Goal: Transaction & Acquisition: Subscribe to service/newsletter

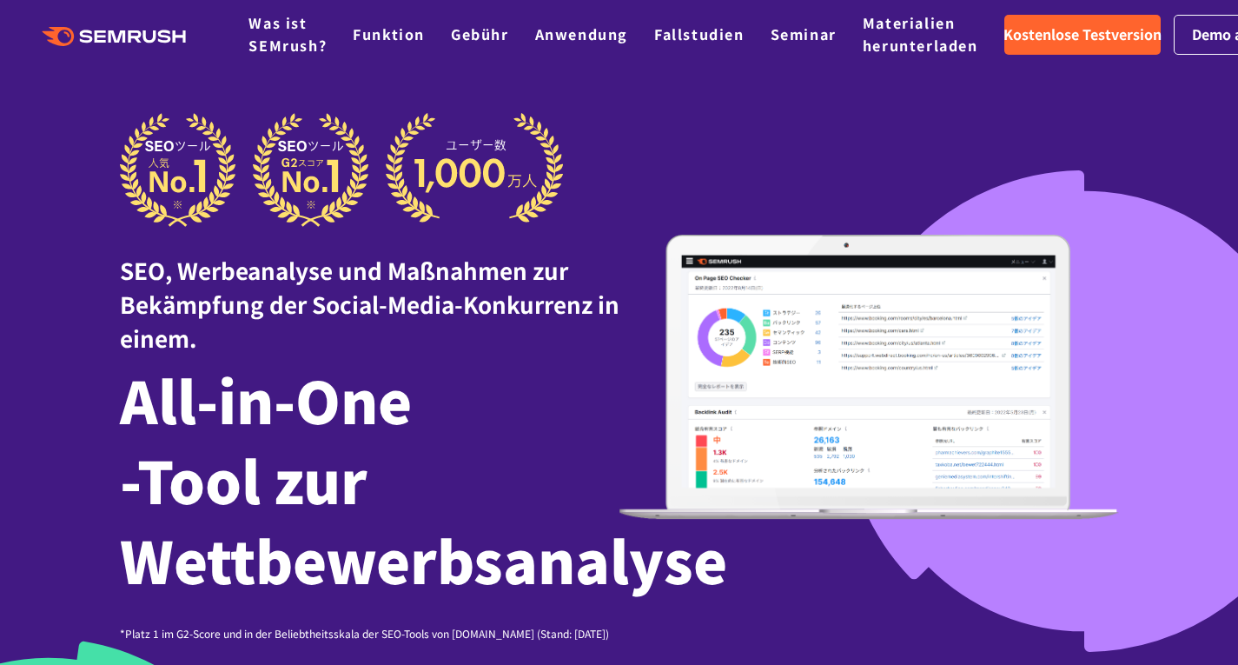
click at [1085, 244] on img at bounding box center [869, 377] width 500 height 285
click at [1089, 29] on font "Kostenlose Testversion" at bounding box center [1082, 33] width 158 height 21
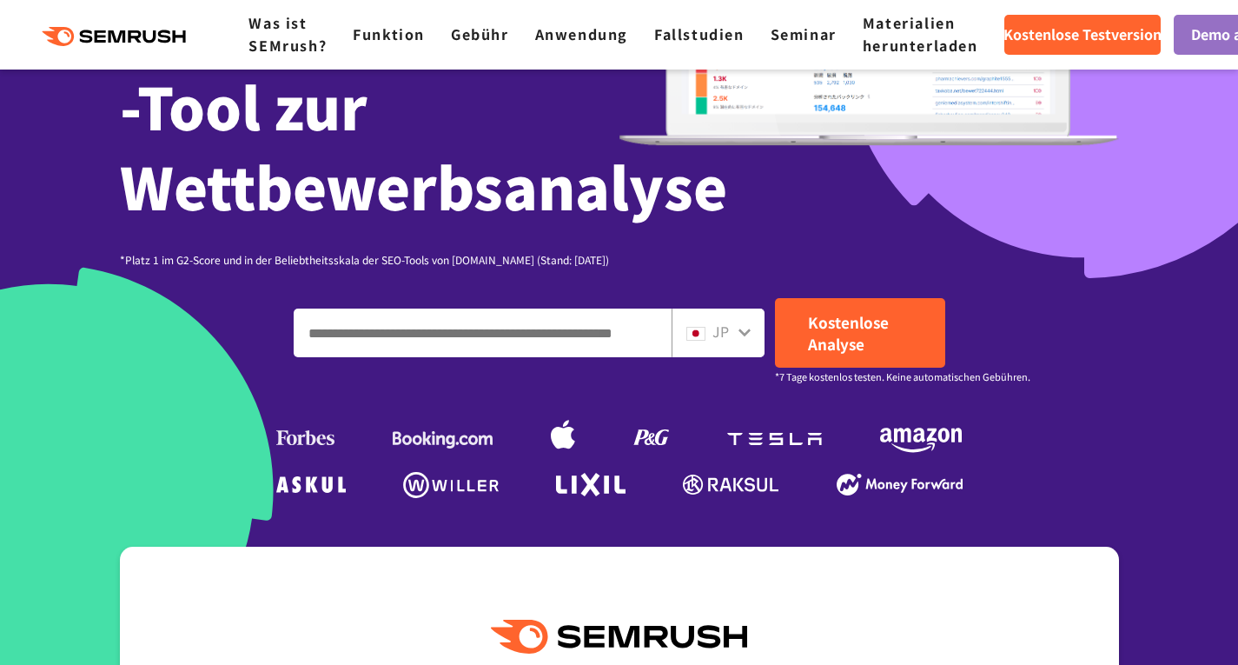
scroll to position [374, 0]
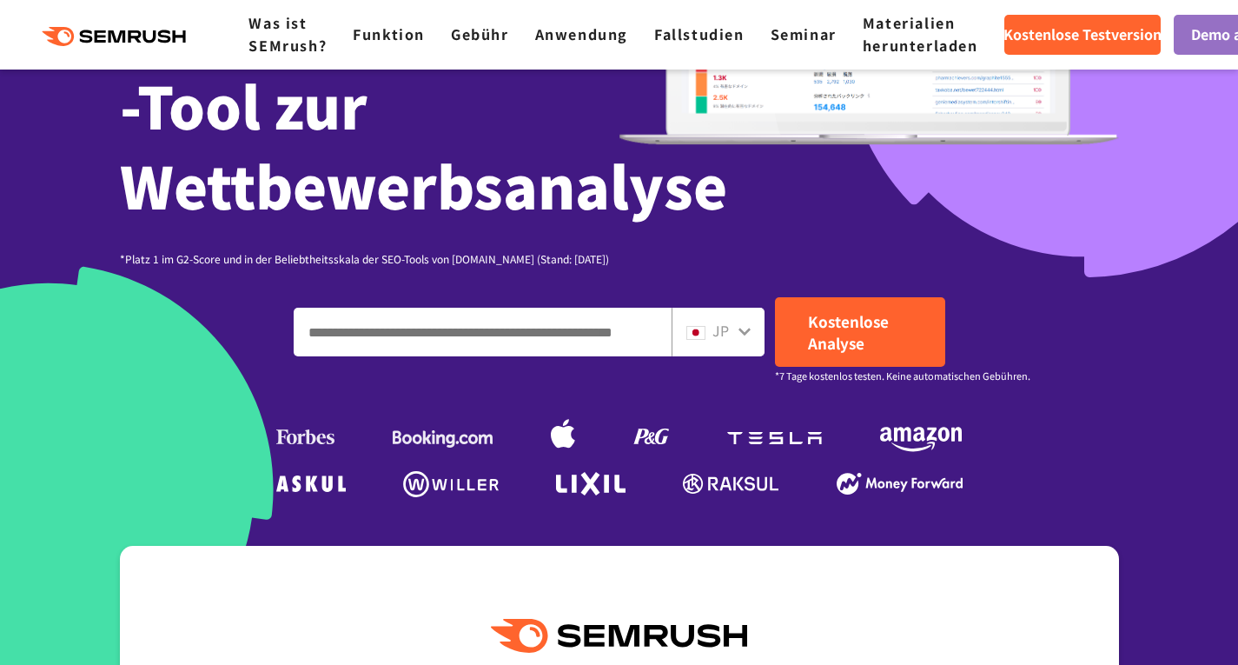
click at [735, 328] on div "JP" at bounding box center [714, 331] width 56 height 23
click at [738, 333] on icon at bounding box center [745, 331] width 14 height 14
drag, startPoint x: 745, startPoint y: 328, endPoint x: 725, endPoint y: 328, distance: 20.9
click at [725, 328] on div "JP" at bounding box center [718, 332] width 93 height 49
click at [725, 328] on font "JP" at bounding box center [720, 330] width 17 height 21
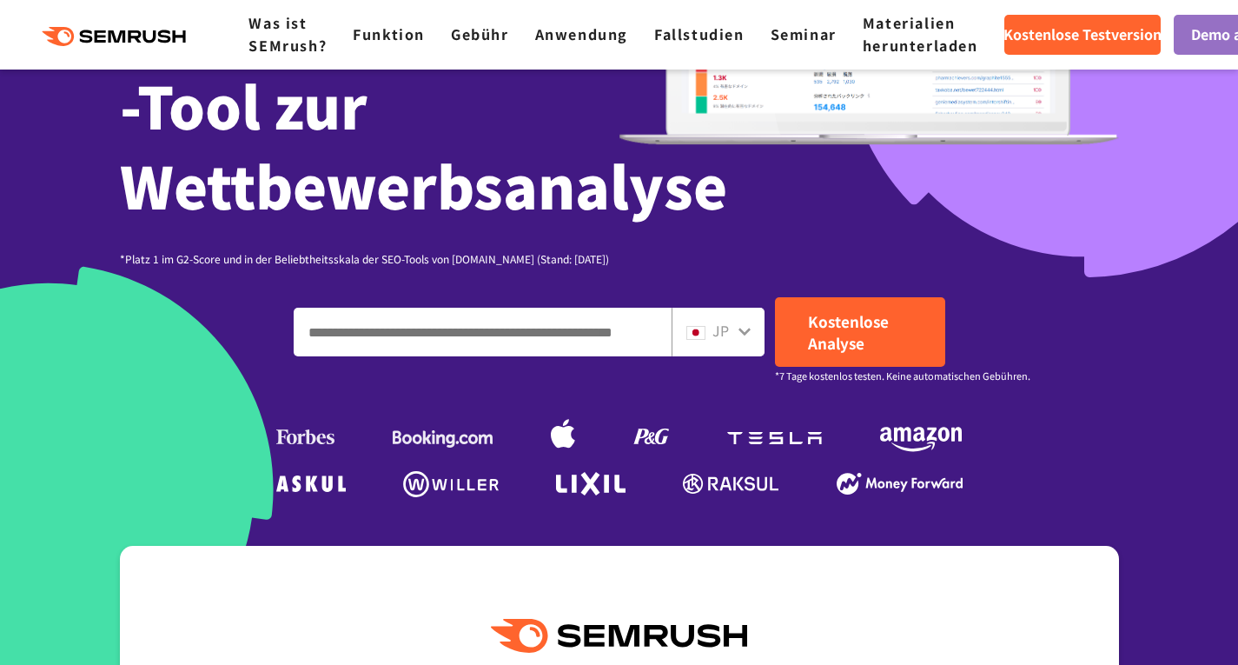
click at [736, 328] on div "JP" at bounding box center [714, 331] width 56 height 23
click at [1190, 35] on link "Demo anfordern" at bounding box center [1246, 35] width 145 height 40
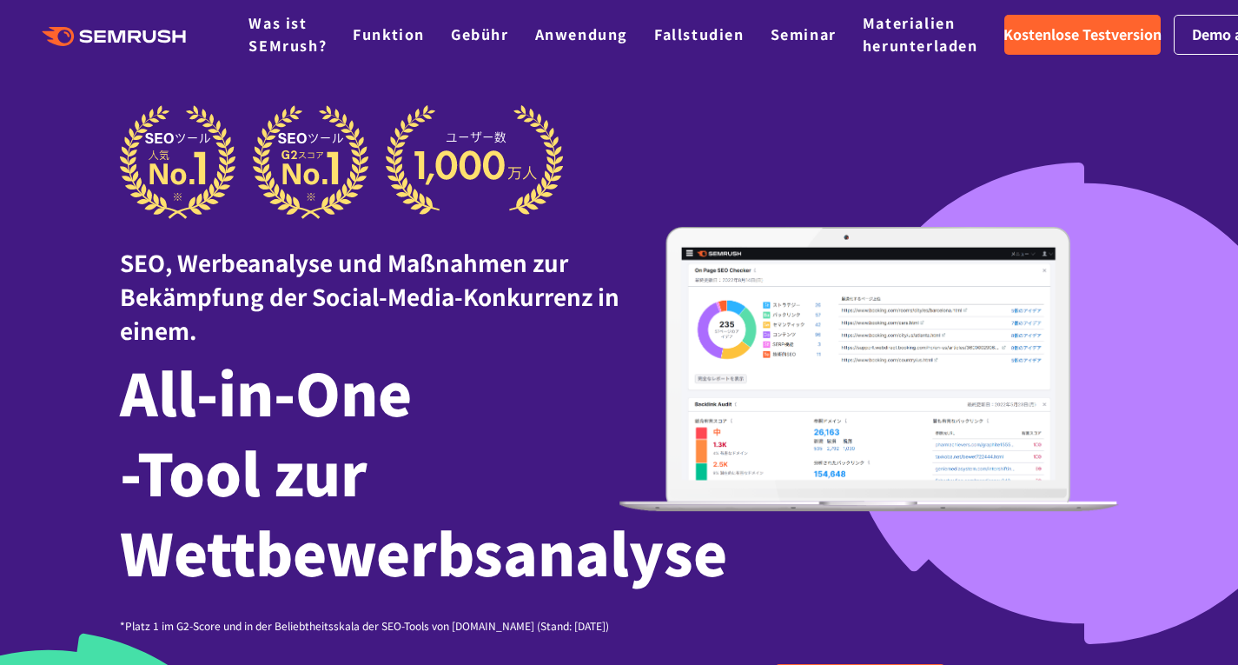
scroll to position [0, 0]
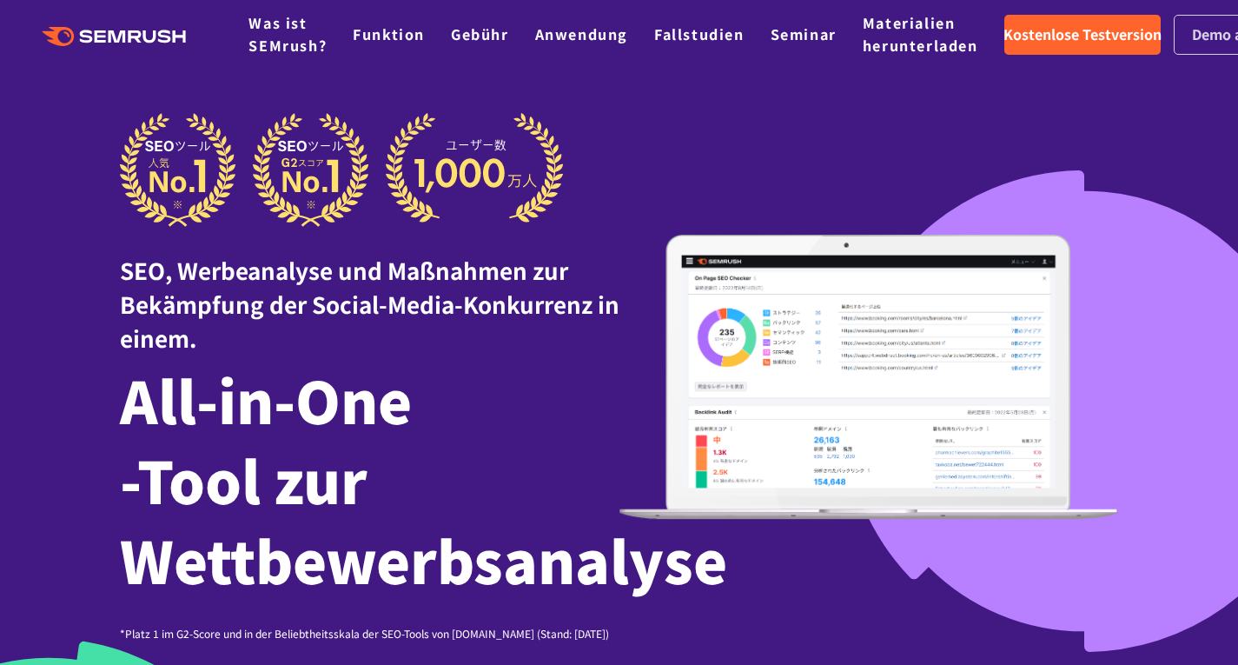
click at [1200, 34] on font "Demo anfordern" at bounding box center [1247, 33] width 110 height 21
